Goal: Find specific page/section

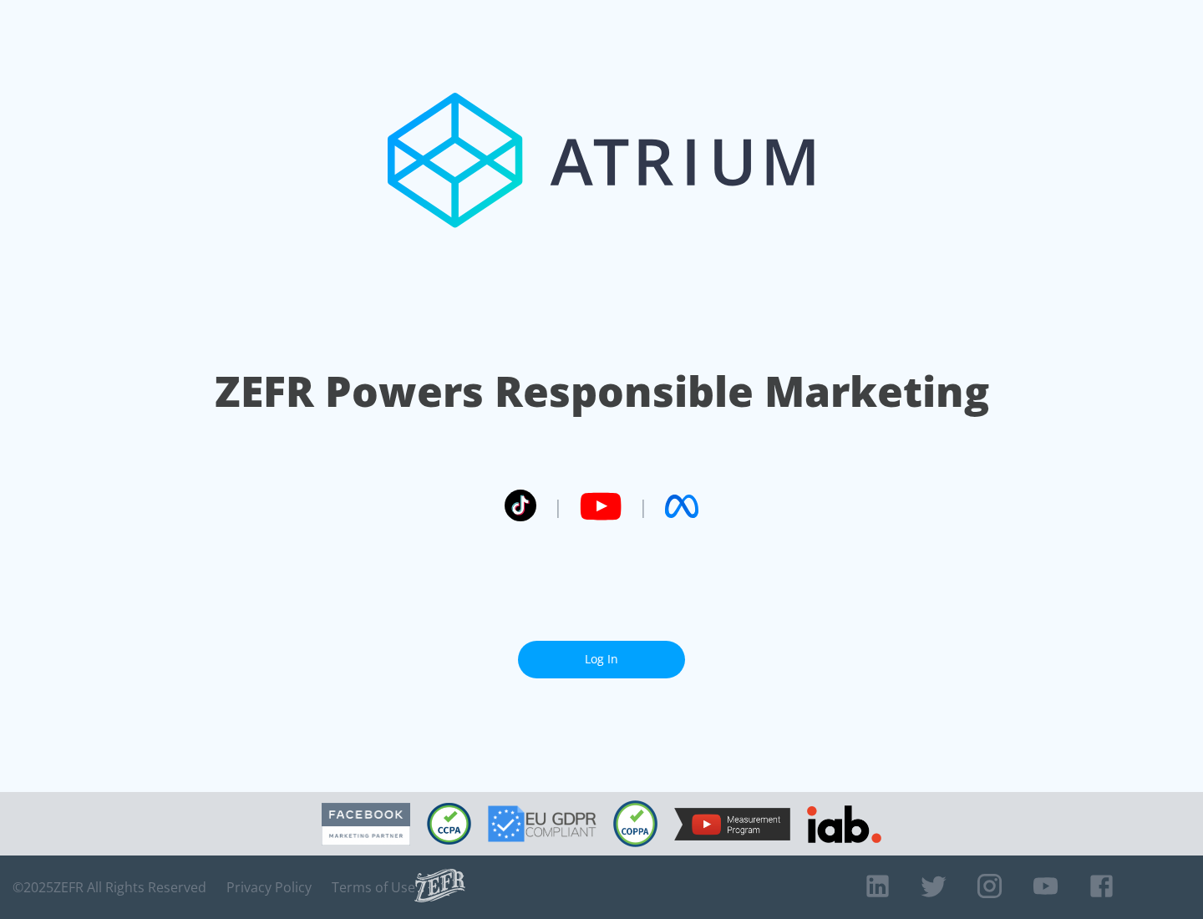
click at [602, 653] on link "Log In" at bounding box center [601, 660] width 167 height 38
